Goal: Task Accomplishment & Management: Complete application form

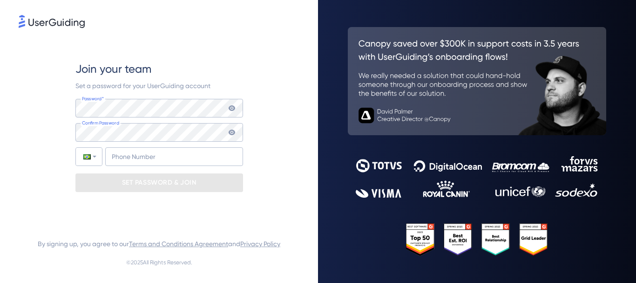
click at [201, 38] on div "Join your team Set a password for your UserGuiding account Password* Your passw…" at bounding box center [159, 126] width 168 height 193
click at [232, 109] on keeper-lock "Open Keeper Popup" at bounding box center [229, 107] width 11 height 11
click at [54, 106] on div "Join your team Set a password for your UserGuiding account Password* Your passw…" at bounding box center [159, 126] width 281 height 193
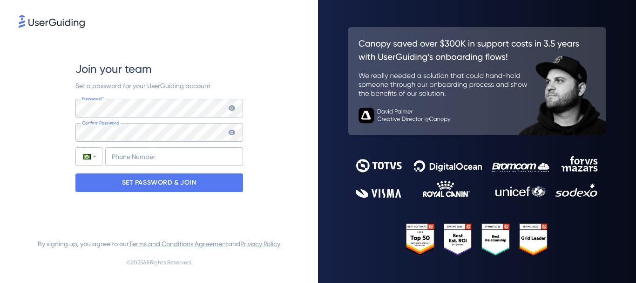
click at [229, 109] on keeper-lock "Open Keeper Popup" at bounding box center [229, 107] width 11 height 11
click at [260, 120] on div "Join your team Set a password for your UserGuiding account Password* Your passw…" at bounding box center [159, 126] width 281 height 193
click at [140, 154] on input "+55" at bounding box center [174, 156] width 138 height 19
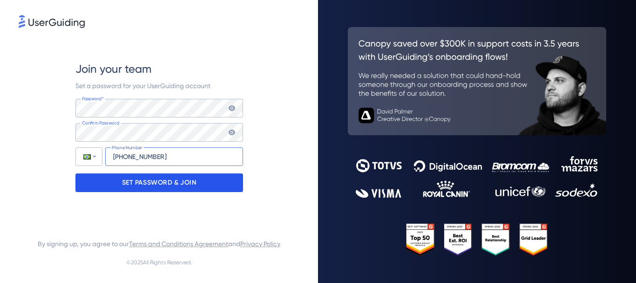
type input "[PHONE_NUMBER]"
click at [147, 179] on p "SET PASSWORD & JOIN" at bounding box center [159, 182] width 75 height 15
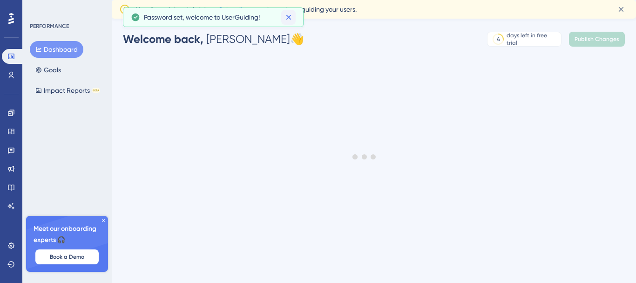
click at [291, 18] on icon at bounding box center [288, 17] width 9 height 9
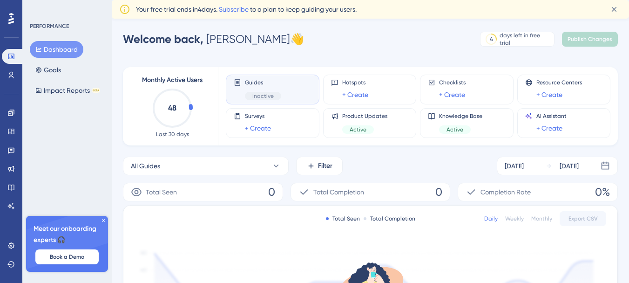
drag, startPoint x: 173, startPoint y: 12, endPoint x: 287, endPoint y: 12, distance: 114.1
click at [194, 9] on span "Your free trial ends [DATE]. Subscribe to a plan to keep guiding your users." at bounding box center [246, 9] width 221 height 11
click at [287, 12] on span "Your free trial ends [DATE]. Subscribe to a plan to keep guiding your users." at bounding box center [246, 9] width 221 height 11
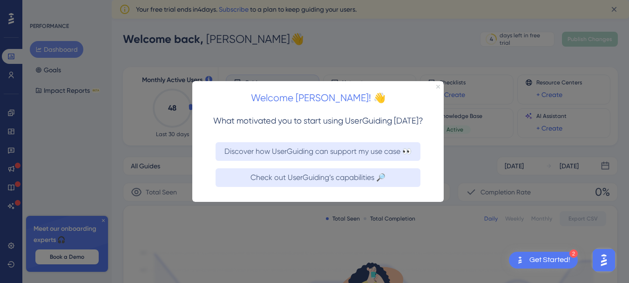
click at [438, 85] on icon "Close Preview" at bounding box center [438, 86] width 4 height 4
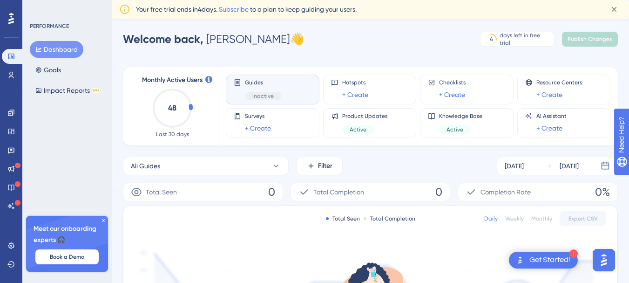
click at [103, 223] on div "Meet our onboarding experts 🎧 Book a Demo" at bounding box center [67, 244] width 82 height 56
click at [103, 222] on icon at bounding box center [104, 220] width 6 height 6
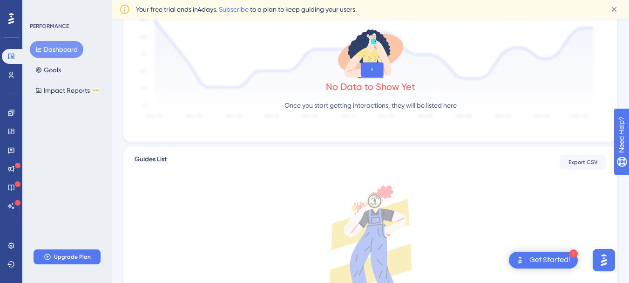
scroll to position [319, 0]
